Goal: Check status: Check status

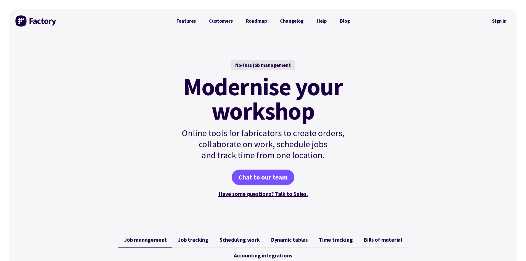
click at [503, 14] on div "Sign in" at bounding box center [499, 21] width 22 height 24
click at [503, 20] on link "Sign in" at bounding box center [499, 21] width 22 height 13
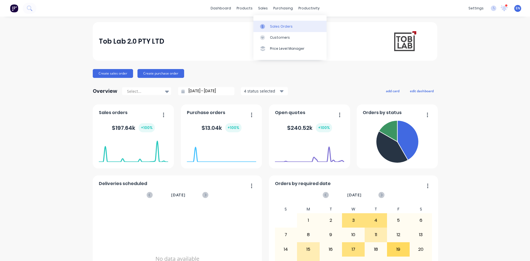
click at [277, 25] on div "Sales Orders" at bounding box center [281, 26] width 23 height 5
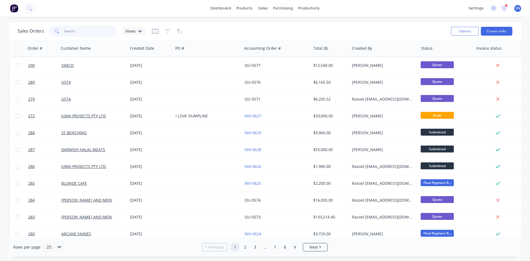
click at [77, 33] on input "text" at bounding box center [91, 31] width 54 height 11
click at [86, 32] on input "text" at bounding box center [91, 31] width 54 height 11
type input "Arcane Fa"
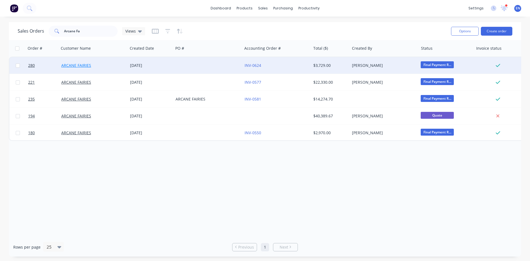
click at [73, 67] on link "ARCANE FAIRIES" at bounding box center [76, 65] width 30 height 5
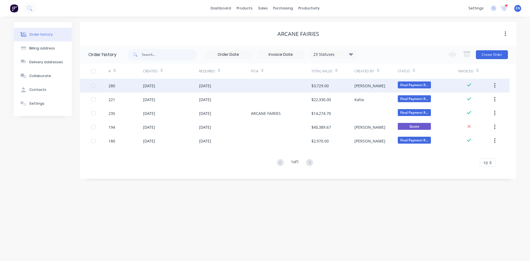
click at [179, 87] on div "[DATE]" at bounding box center [171, 86] width 56 height 14
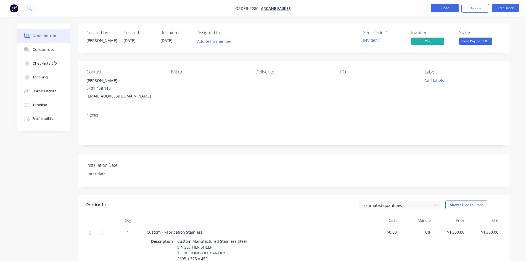
click at [441, 8] on button "Close" at bounding box center [445, 8] width 28 height 8
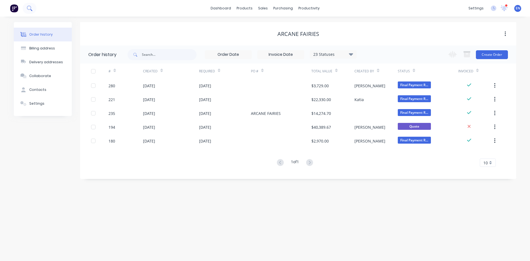
click at [35, 9] on button at bounding box center [30, 8] width 14 height 11
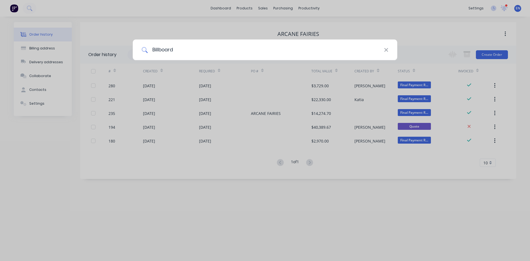
type input "Billboard"
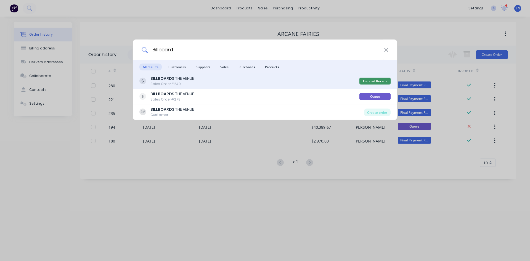
click at [194, 76] on div "BILLBOARD S THE VENUE Sales Order #249" at bounding box center [249, 81] width 220 height 11
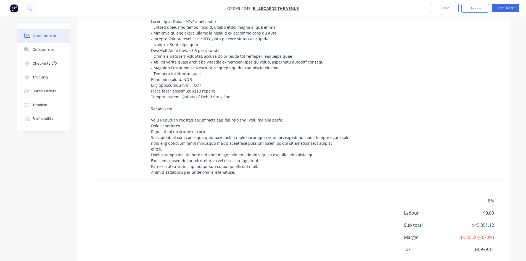
scroll to position [635, 0]
